Goal: Task Accomplishment & Management: Manage account settings

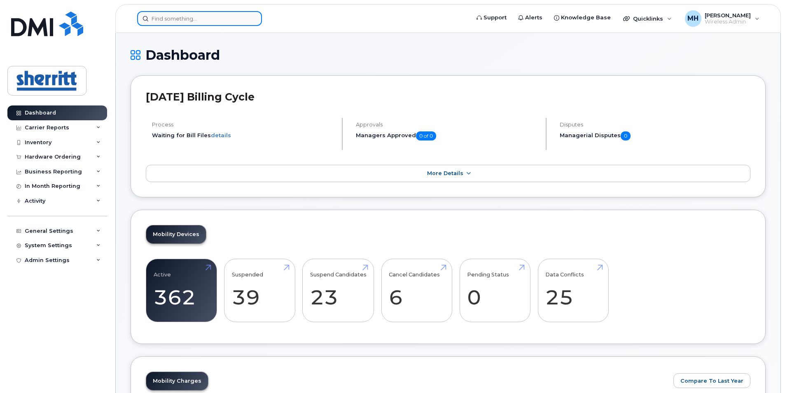
click at [226, 23] on input at bounding box center [199, 18] width 125 height 15
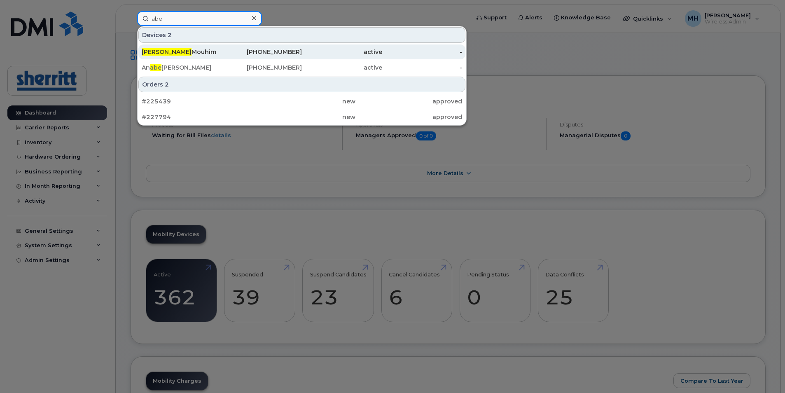
type input "abe"
click at [222, 48] on div "Abe Mouhim" at bounding box center [262, 51] width 80 height 15
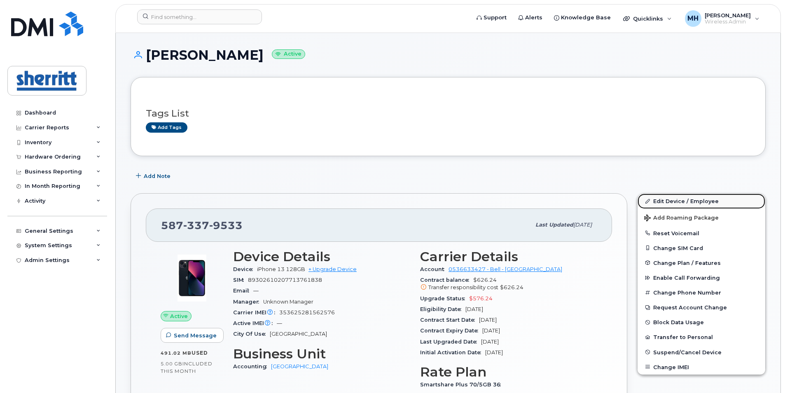
click at [681, 195] on link "Edit Device / Employee" at bounding box center [702, 201] width 128 height 15
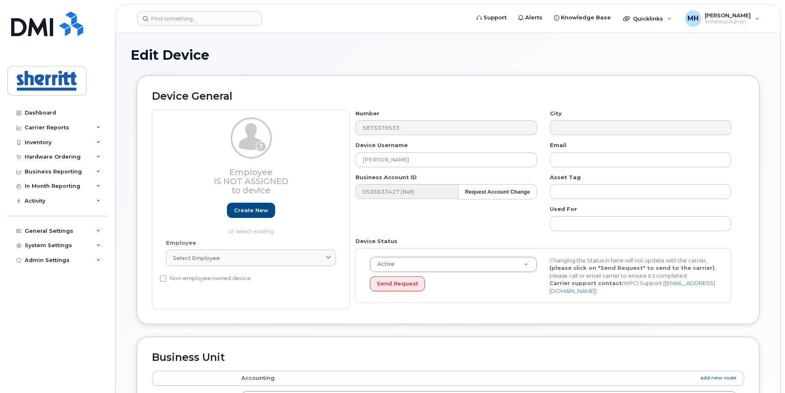
select select "5680457"
click at [429, 159] on input "Abe Mouhim" at bounding box center [445, 159] width 181 height 15
drag, startPoint x: 429, startPoint y: 159, endPoint x: 352, endPoint y: 159, distance: 77.0
click at [352, 159] on div "Device Username Abe Mouhim" at bounding box center [446, 154] width 194 height 26
paste input "Jon Ong"
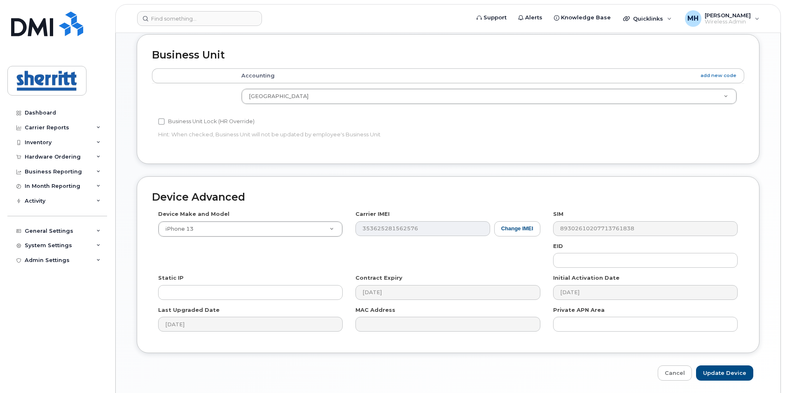
scroll to position [328, 0]
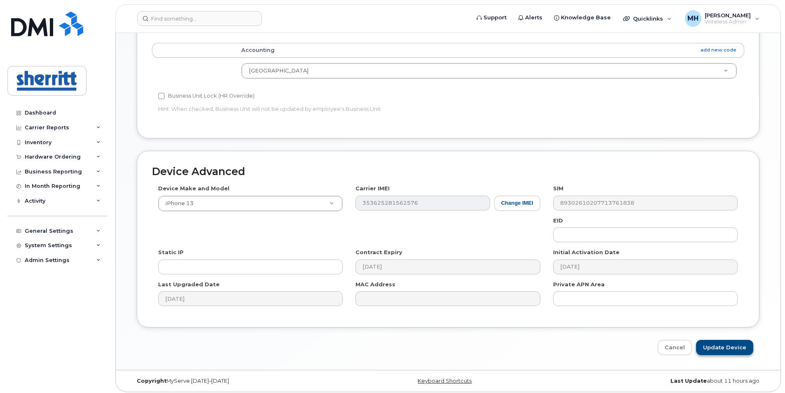
type input "Jon Ong"
click at [727, 340] on input "Update Device" at bounding box center [724, 347] width 57 height 15
type input "Saving..."
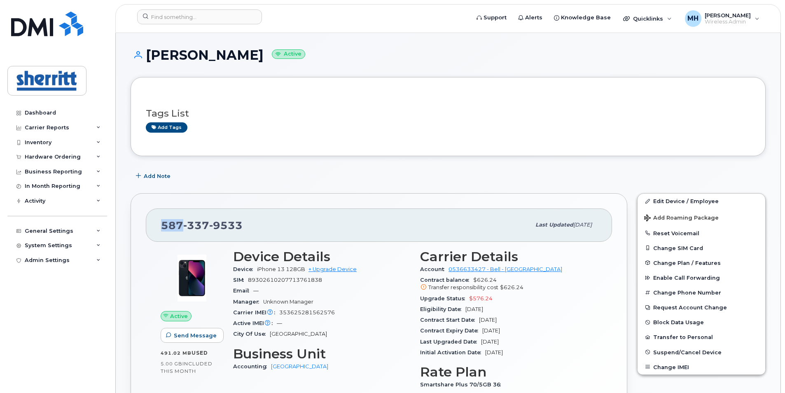
drag, startPoint x: 181, startPoint y: 224, endPoint x: 163, endPoint y: 222, distance: 18.6
click at [163, 222] on span "587 337 9533" at bounding box center [202, 225] width 82 height 12
copy span "587"
drag, startPoint x: 206, startPoint y: 225, endPoint x: 189, endPoint y: 222, distance: 16.8
click at [209, 222] on span "337" at bounding box center [225, 225] width 33 height 12
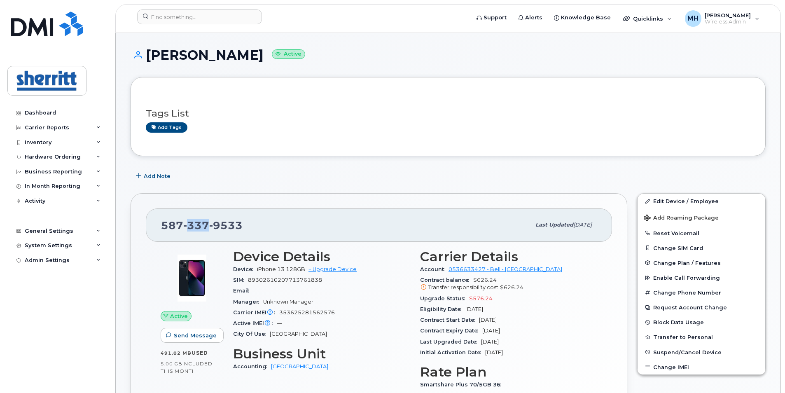
copy span "337"
drag, startPoint x: 240, startPoint y: 222, endPoint x: 212, endPoint y: 220, distance: 28.1
click at [212, 220] on span "9533" at bounding box center [225, 225] width 33 height 12
copy span "9533"
click at [360, 197] on div "587 337 9533 Last updated Aug 20, 2025 Active Send Message 491.02 MB  used 5.00…" at bounding box center [379, 336] width 497 height 287
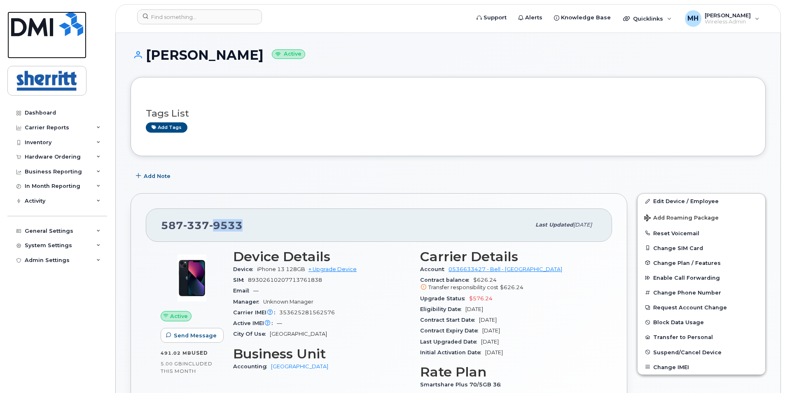
click at [54, 27] on img at bounding box center [47, 24] width 72 height 25
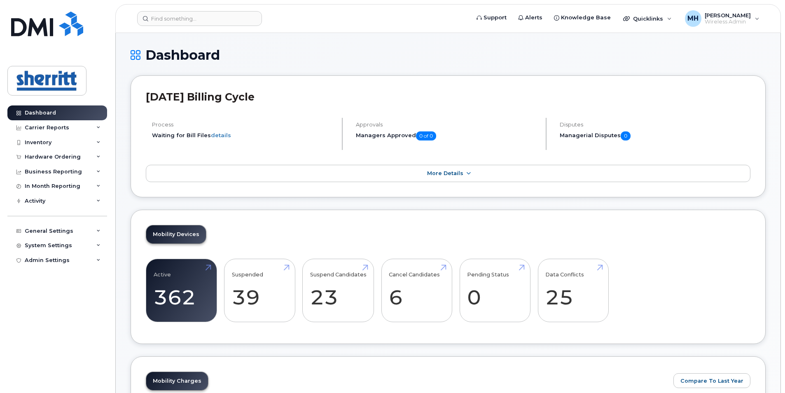
click at [235, 27] on header "Support Alerts Knowledge Base Quicklinks Suspend / Cancel Device Change SIM Car…" at bounding box center [448, 18] width 666 height 29
click at [235, 21] on input at bounding box center [199, 18] width 125 height 15
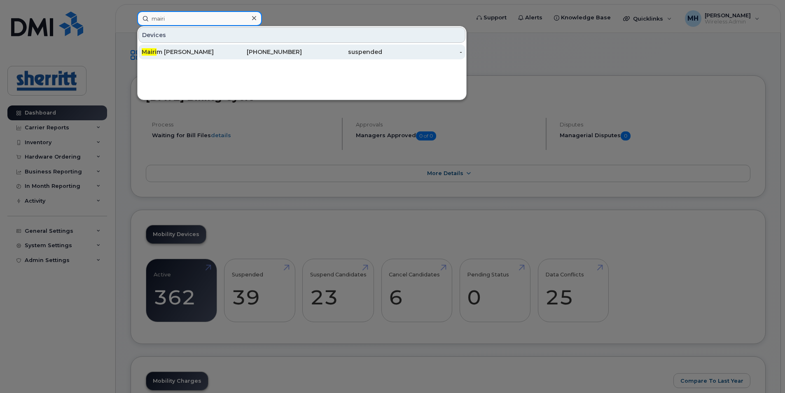
type input "mairi"
click at [206, 50] on div "Mairi m Neves" at bounding box center [182, 52] width 80 height 8
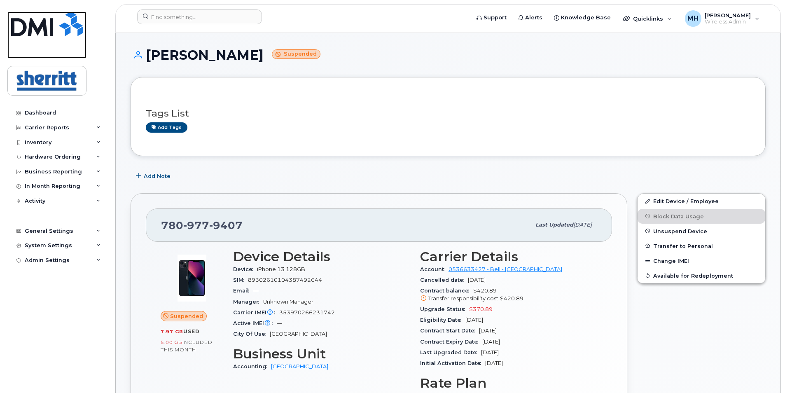
click at [46, 35] on img at bounding box center [47, 24] width 72 height 25
